Goal: Use online tool/utility: Utilize a website feature to perform a specific function

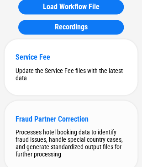
scroll to position [183, 0]
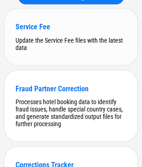
click at [93, 49] on div "Update the Service Fee files with the latest data" at bounding box center [71, 43] width 111 height 15
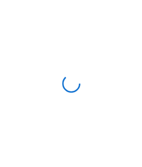
scroll to position [0, 0]
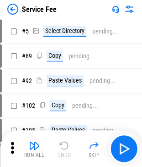
click at [11, 143] on icon at bounding box center [12, 148] width 14 height 14
click at [11, 143] on icon at bounding box center [12, 146] width 3 height 11
